Goal: Task Accomplishment & Management: Use online tool/utility

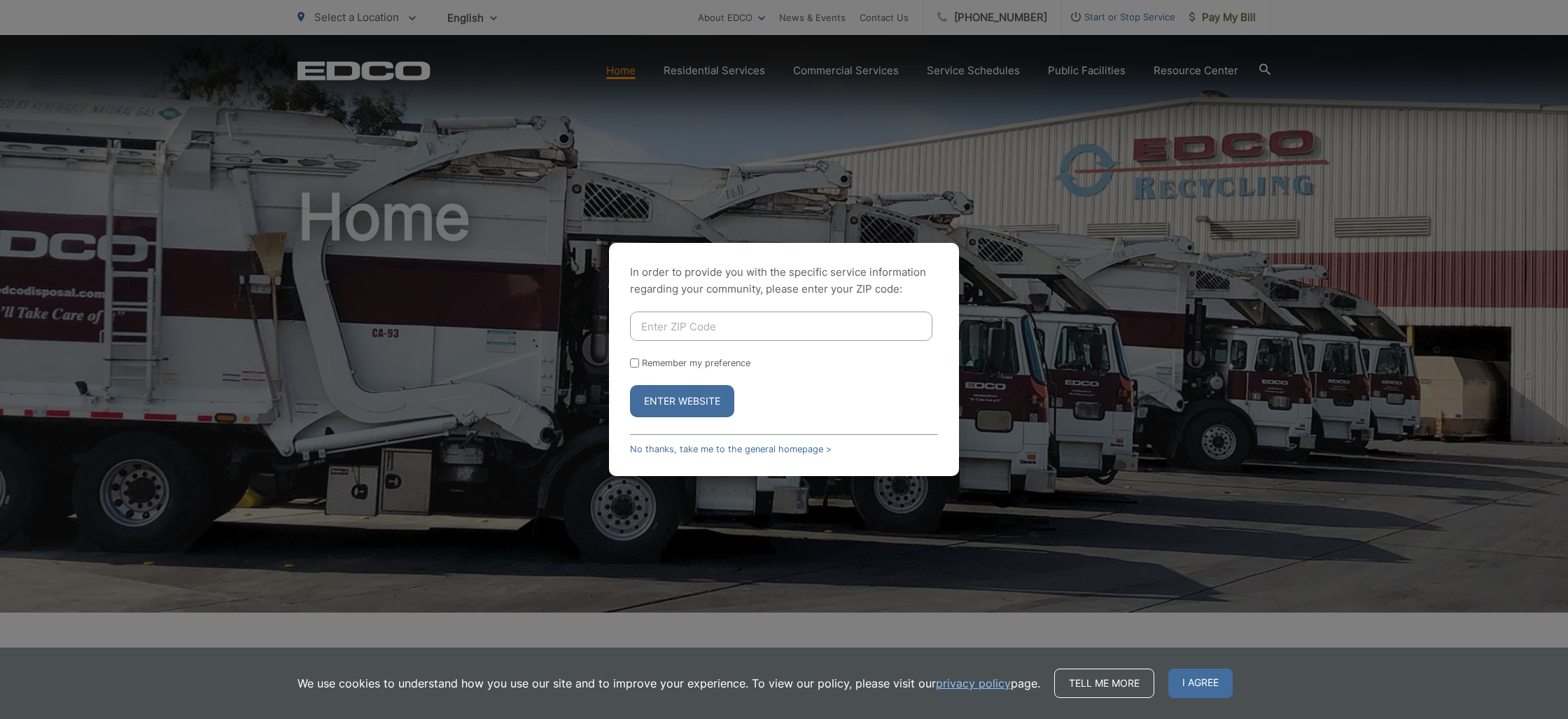
click at [830, 319] on input "Enter ZIP Code" at bounding box center [781, 326] width 303 height 30
type input "92081"
click at [712, 394] on button "Enter Website" at bounding box center [682, 400] width 104 height 32
click at [0, 0] on button "Enter Website" at bounding box center [0, 0] width 0 height 0
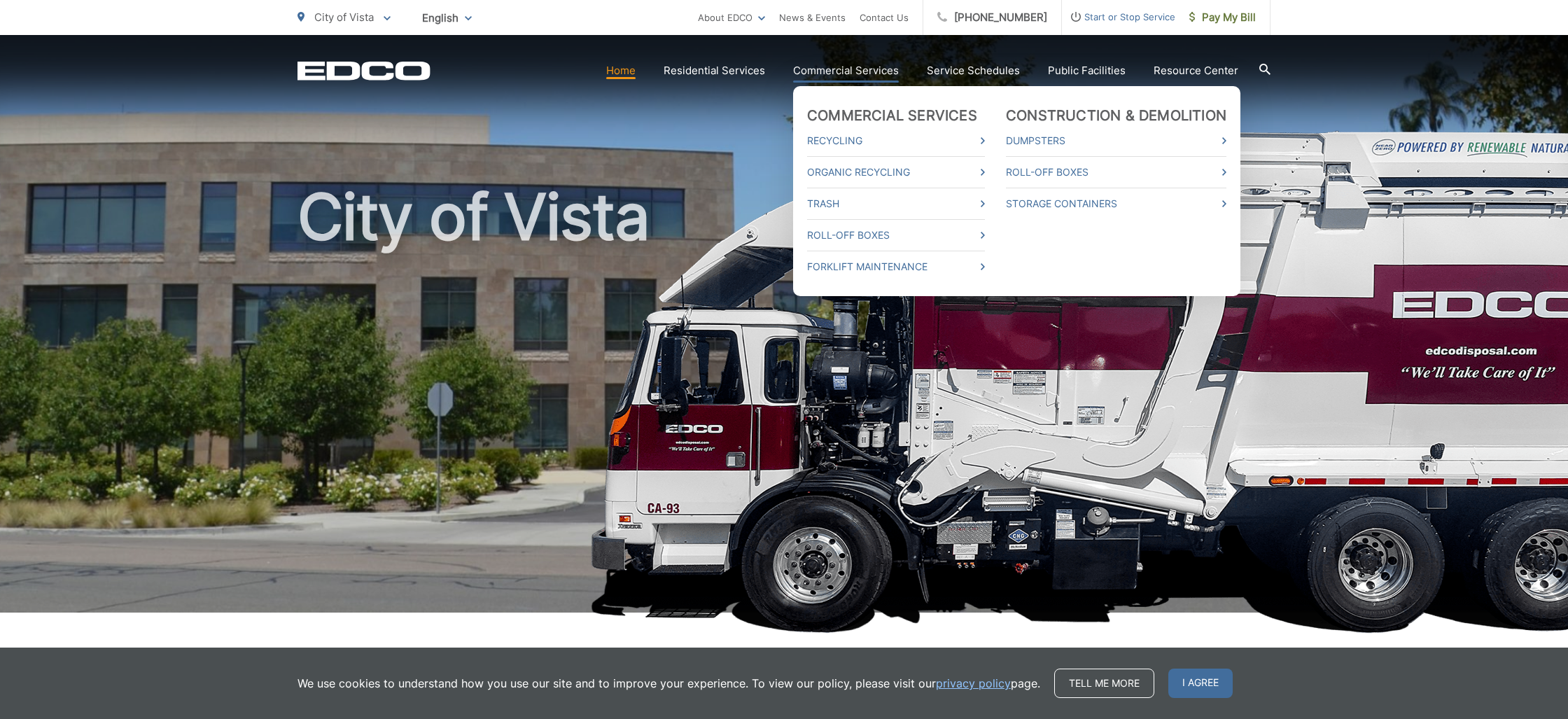
scroll to position [1, 0]
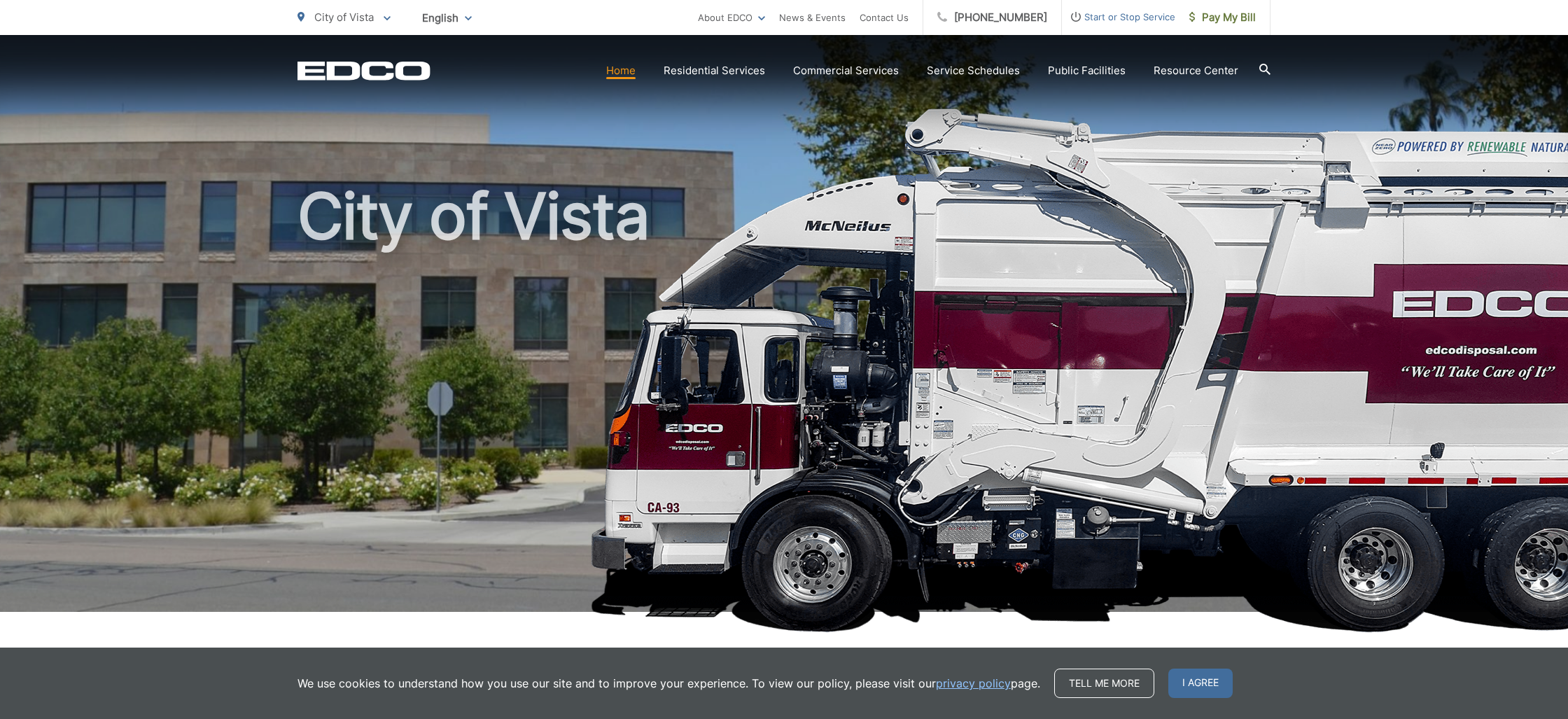
click at [1194, 675] on span "I agree" at bounding box center [1200, 683] width 64 height 30
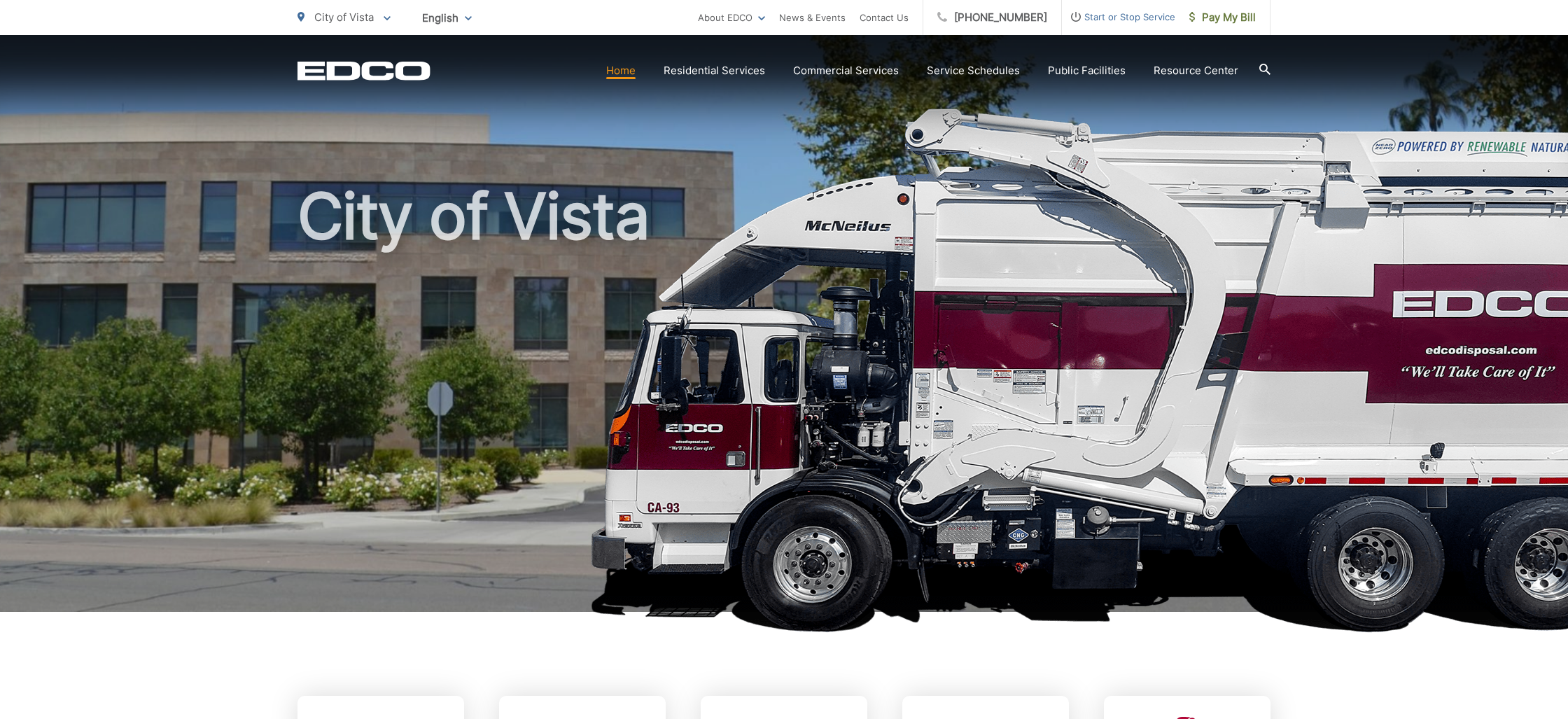
click at [1410, 296] on img at bounding box center [1196, 370] width 1213 height 525
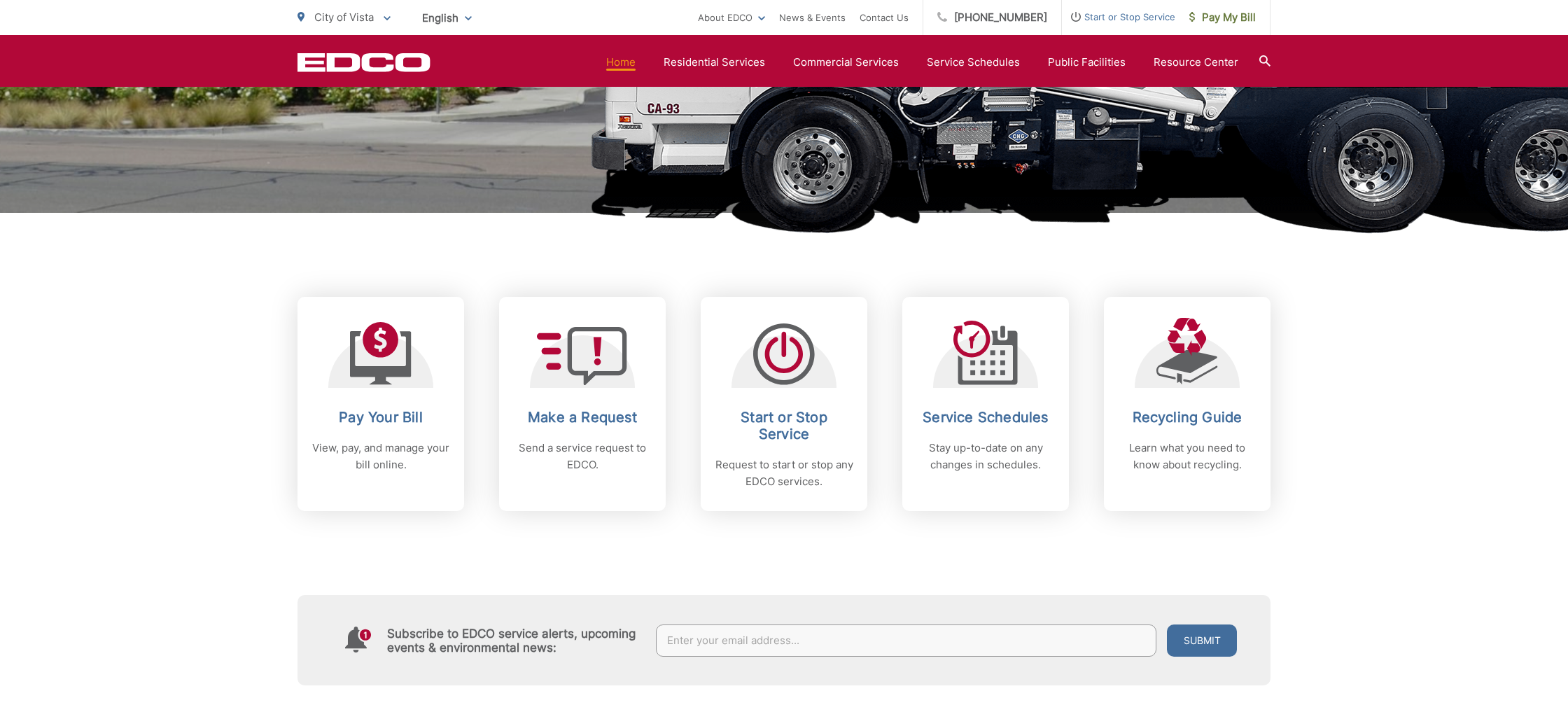
scroll to position [396, 0]
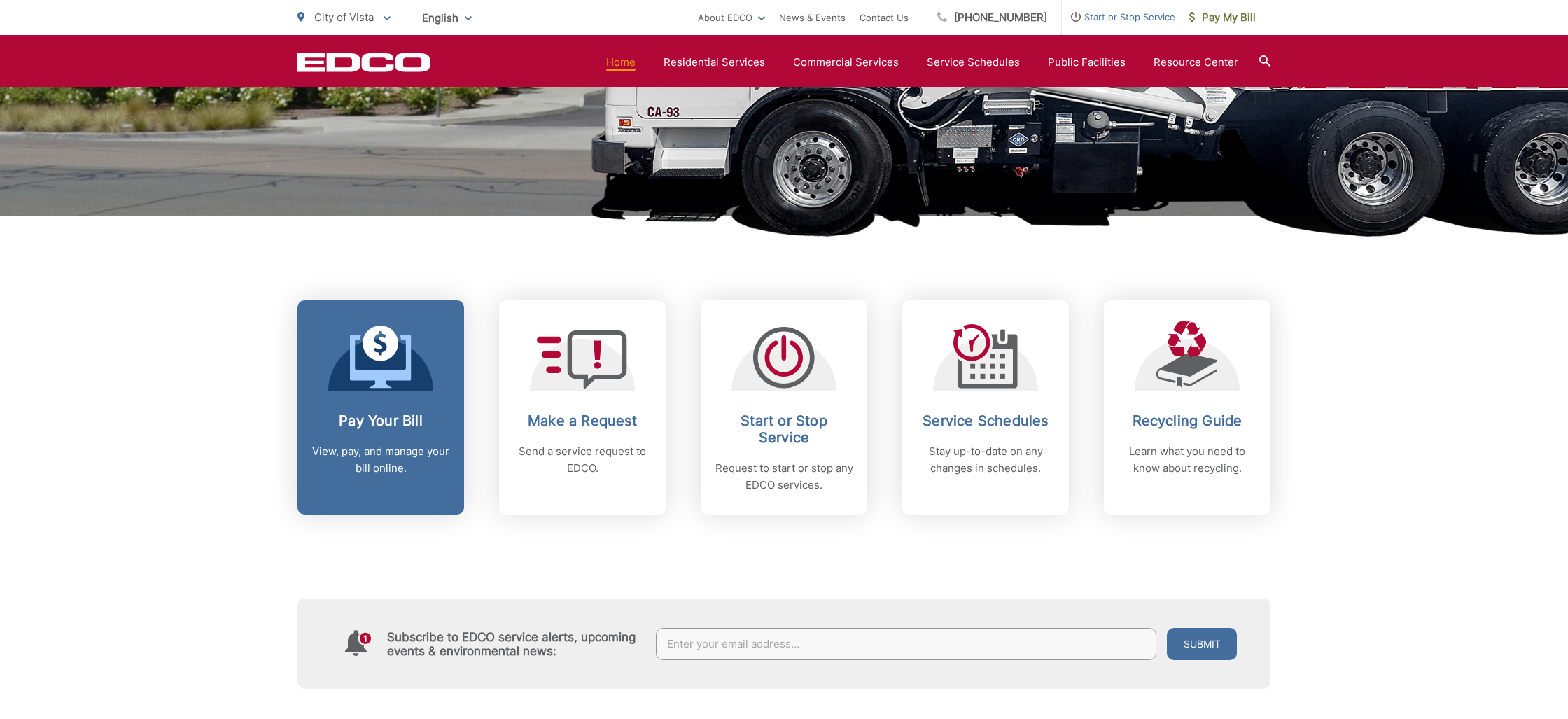
click at [392, 454] on p "View, pay, and manage your bill online." at bounding box center [381, 459] width 139 height 34
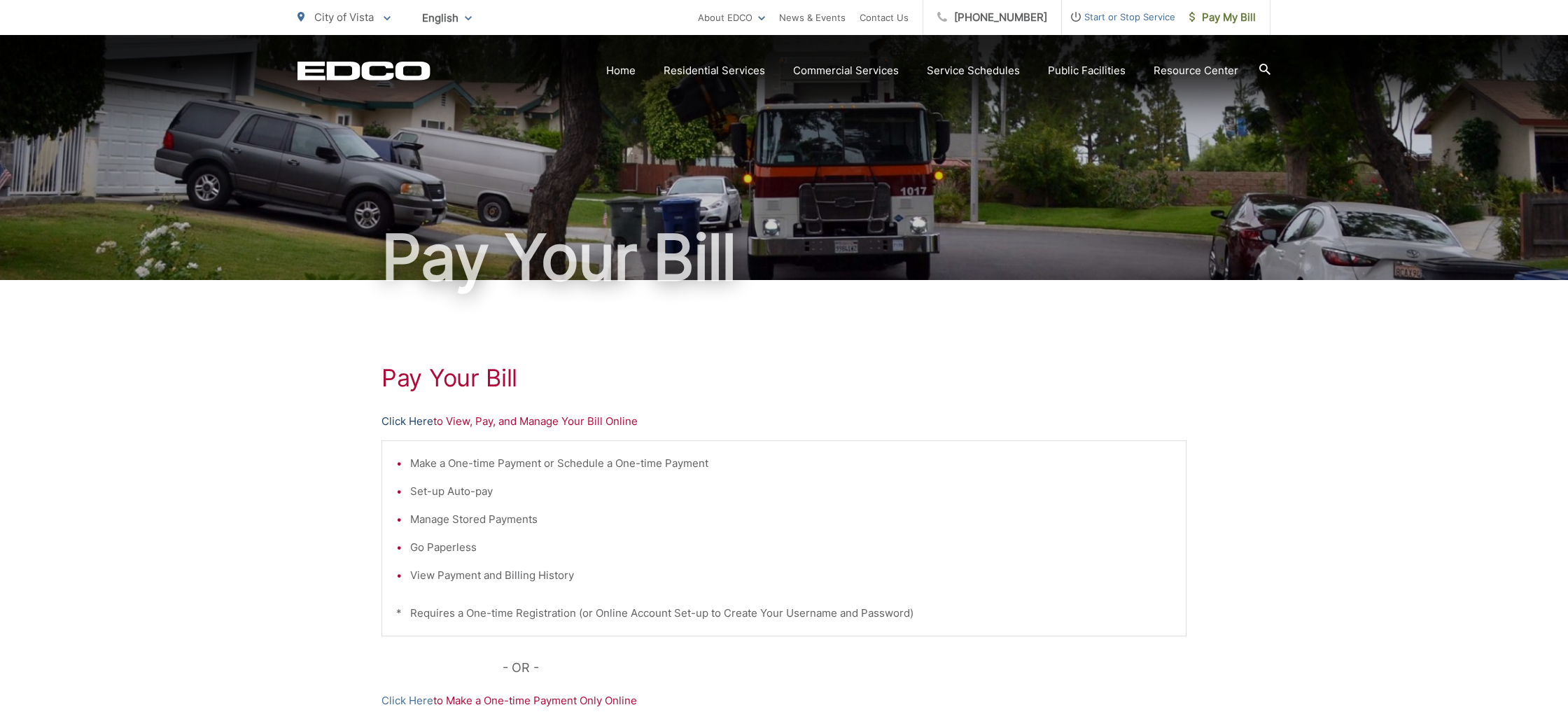
click at [405, 416] on link "Click Here" at bounding box center [407, 421] width 52 height 16
